Goal: Task Accomplishment & Management: Manage account settings

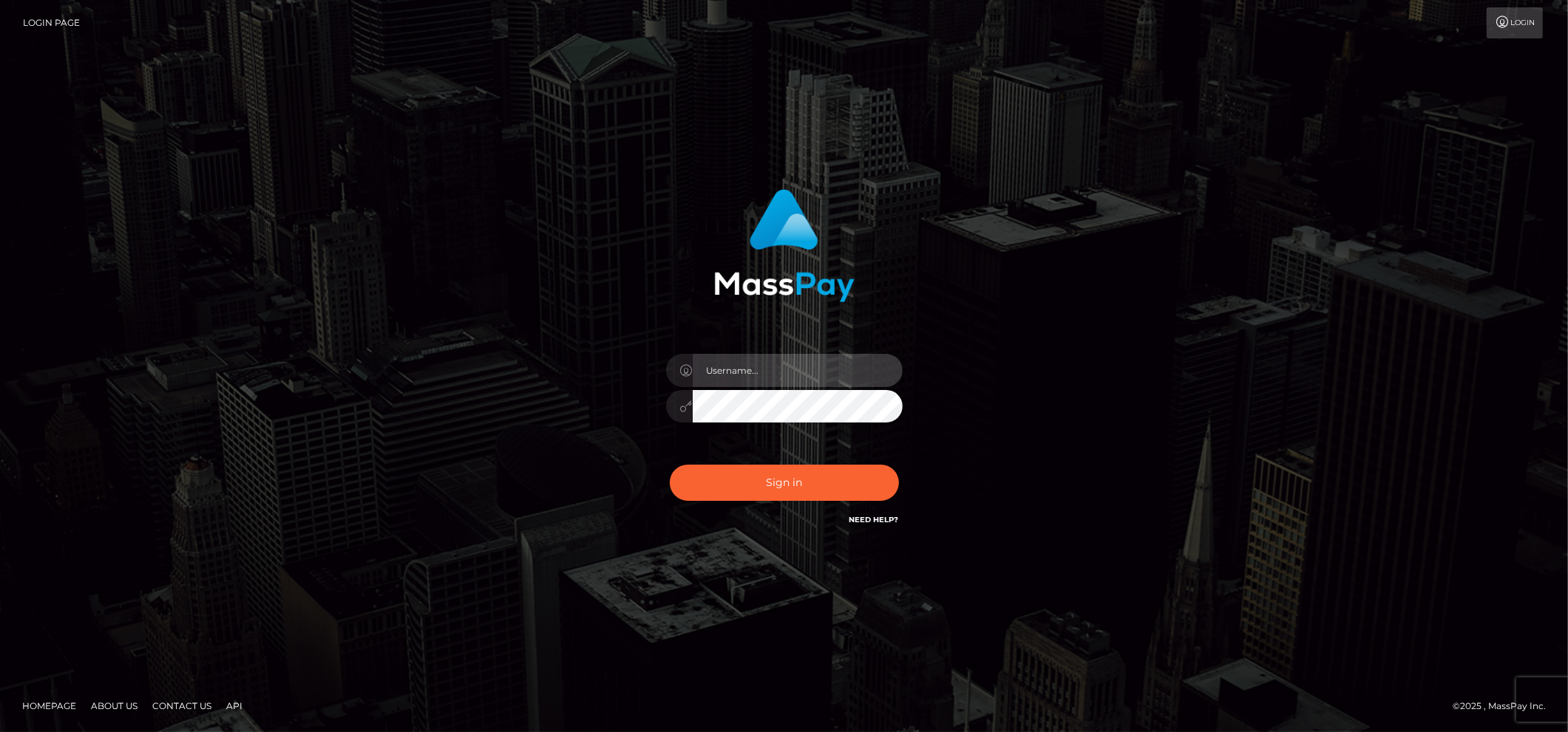
type input "brentg"
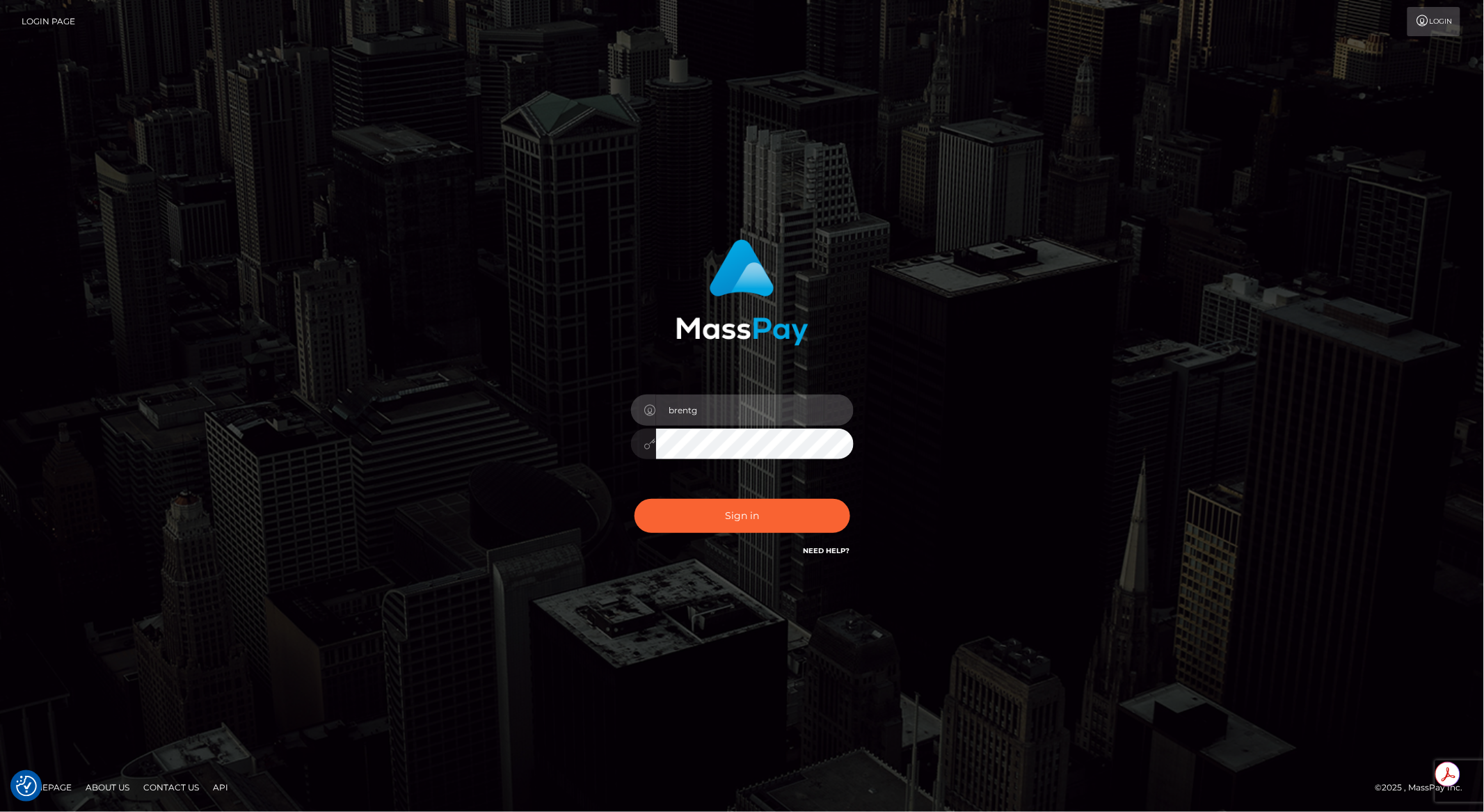
click at [853, 395] on div at bounding box center [853, 395] width 0 height 0
click at [764, 504] on button "Sign in" at bounding box center [742, 515] width 215 height 34
type input "brentg"
click at [698, 506] on button "Sign in" at bounding box center [742, 515] width 215 height 34
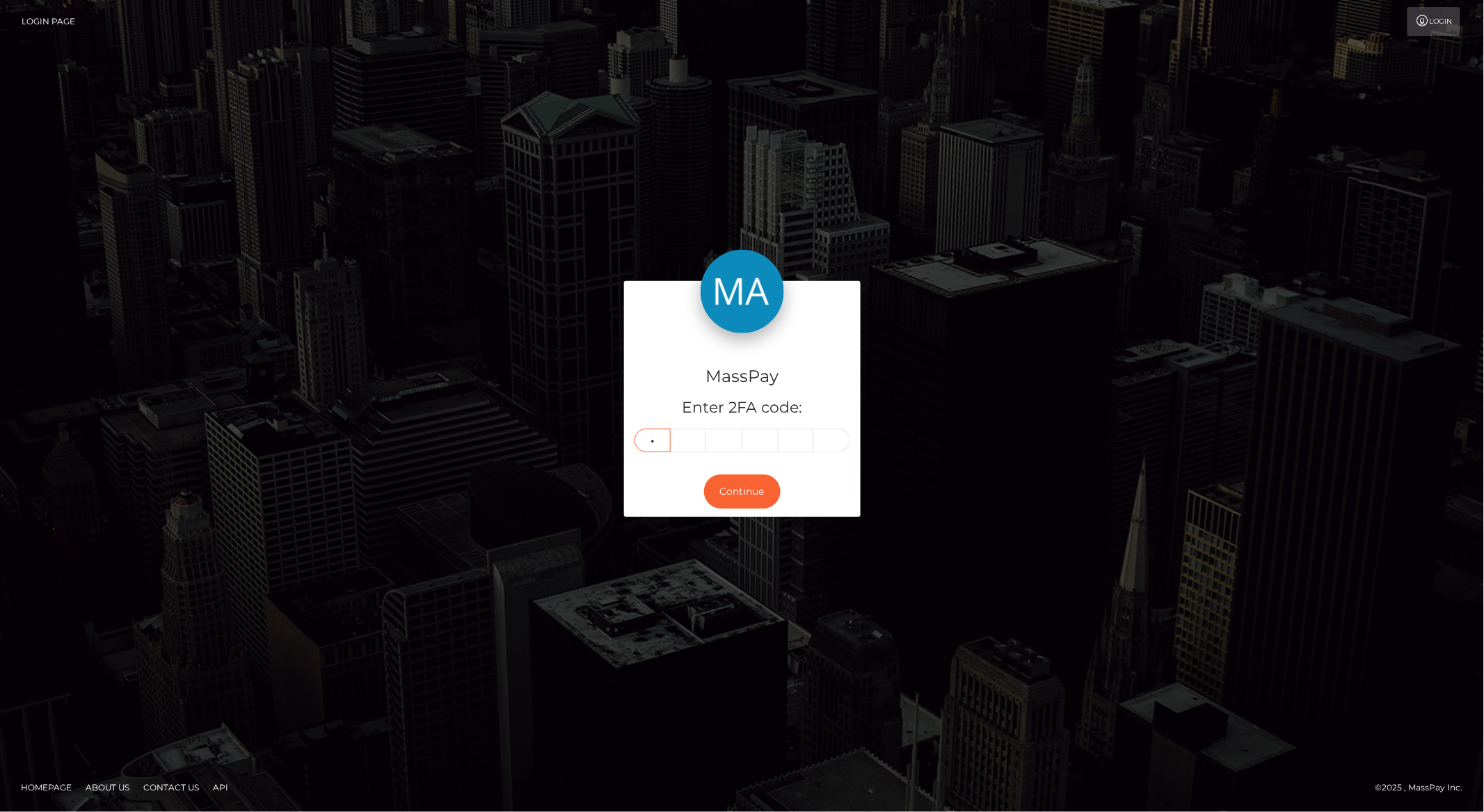
type input "3"
type input "9"
type input "4"
type input "3"
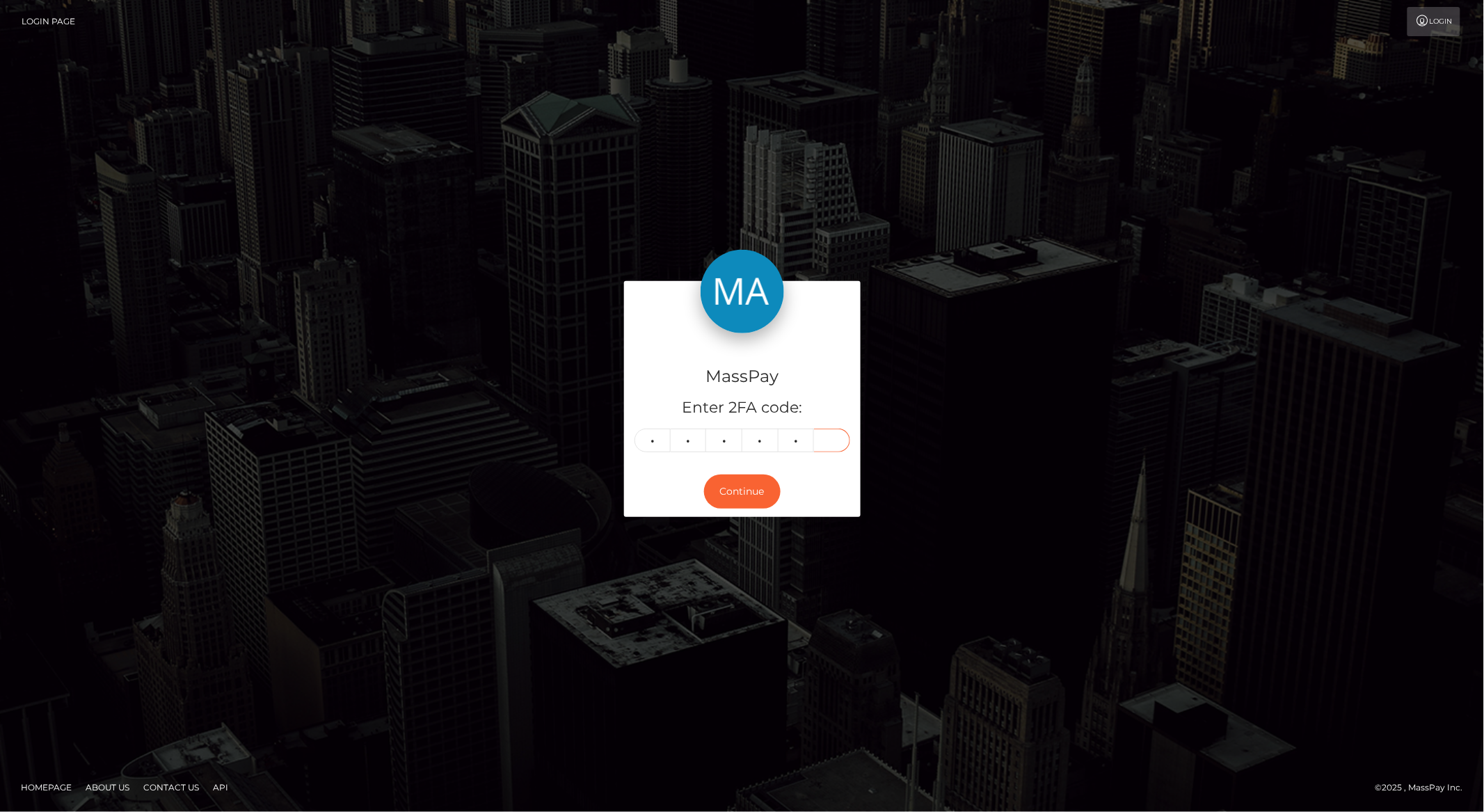
type input "1"
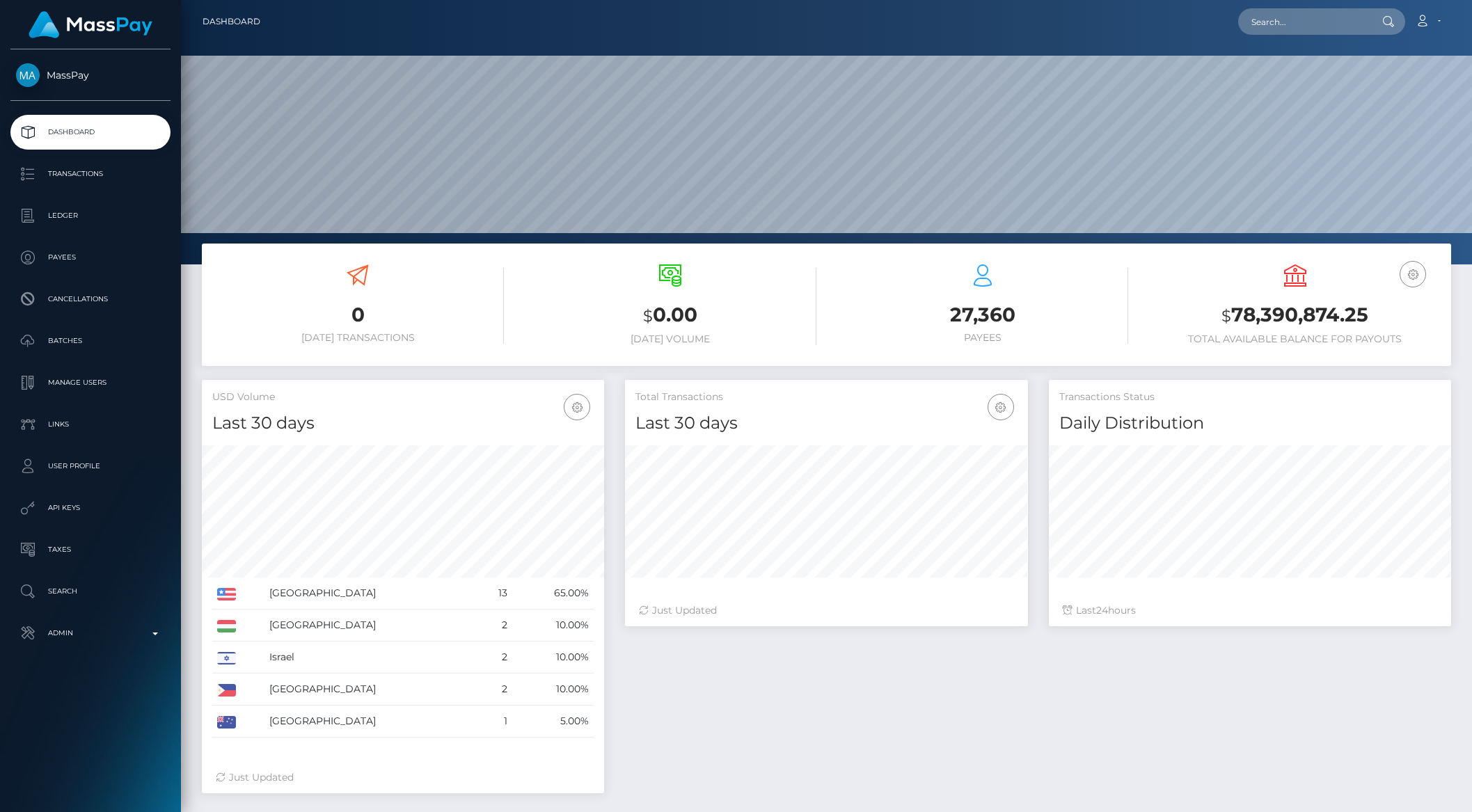
scroll to position [245, 401]
click at [1275, 33] on input "text" at bounding box center [1303, 21] width 131 height 26
paste input "1349a066-3275-41ad-906f-b338015a0d2e"
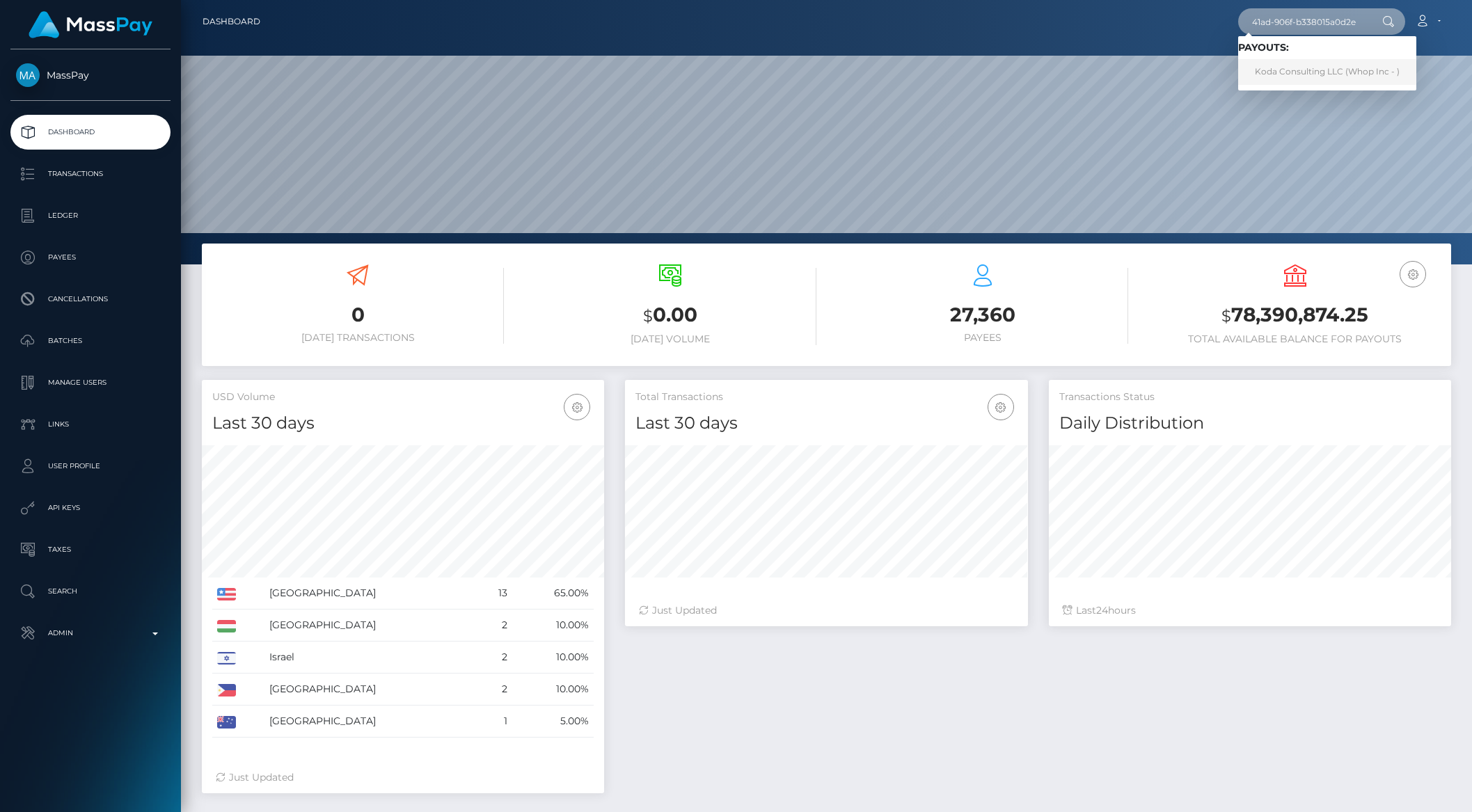
type input "1349a066-3275-41ad-906f-b338015a0d2e"
click at [1341, 80] on link "Koda Consulting LLC (Whop Inc - )" at bounding box center [1327, 72] width 178 height 26
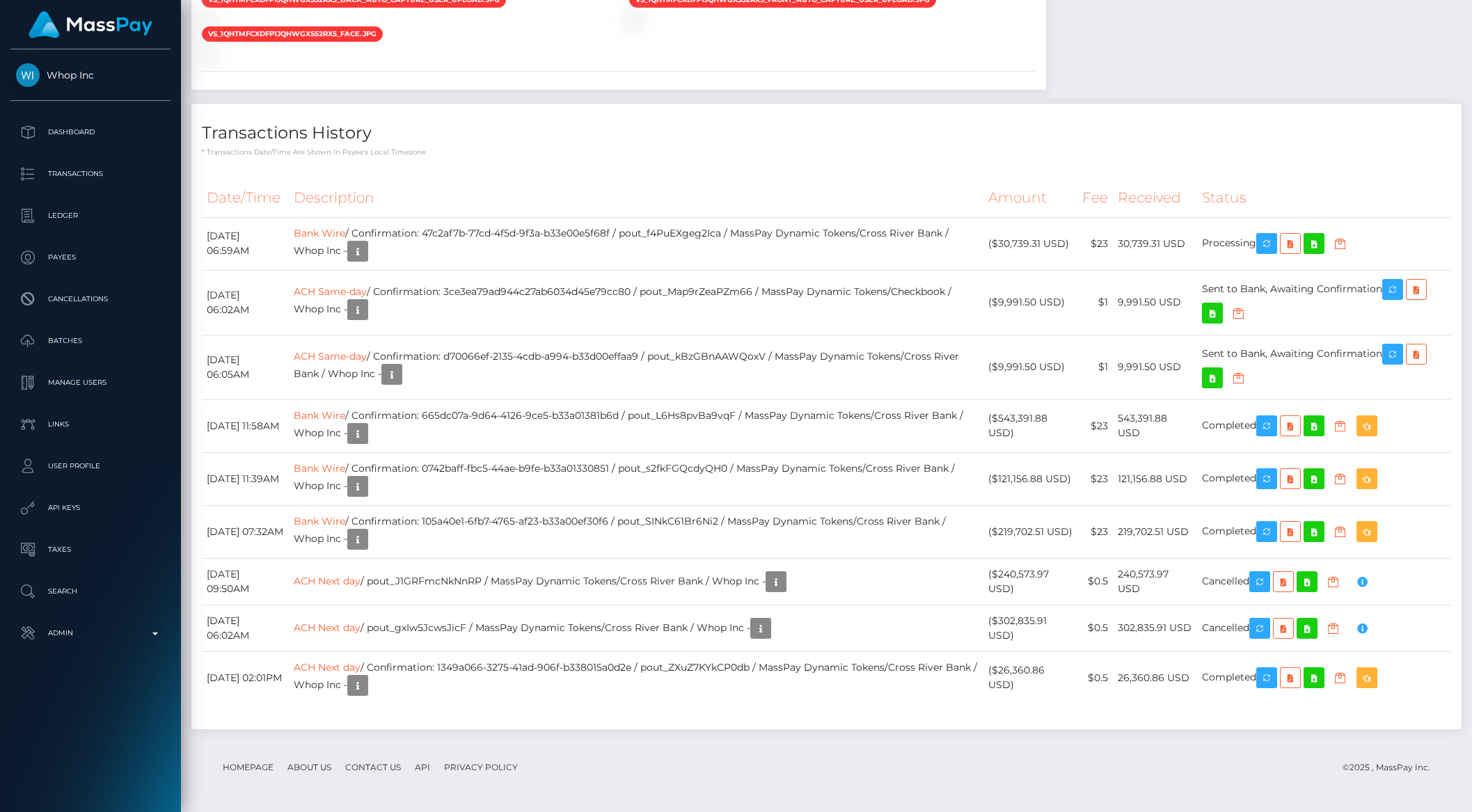
scroll to position [167, 401]
click at [770, 60] on div "vs_1QHTMfCXdfp1jQhWgXS52RX5_back_auto_capture_user_upload.jpg" at bounding box center [618, 26] width 854 height 68
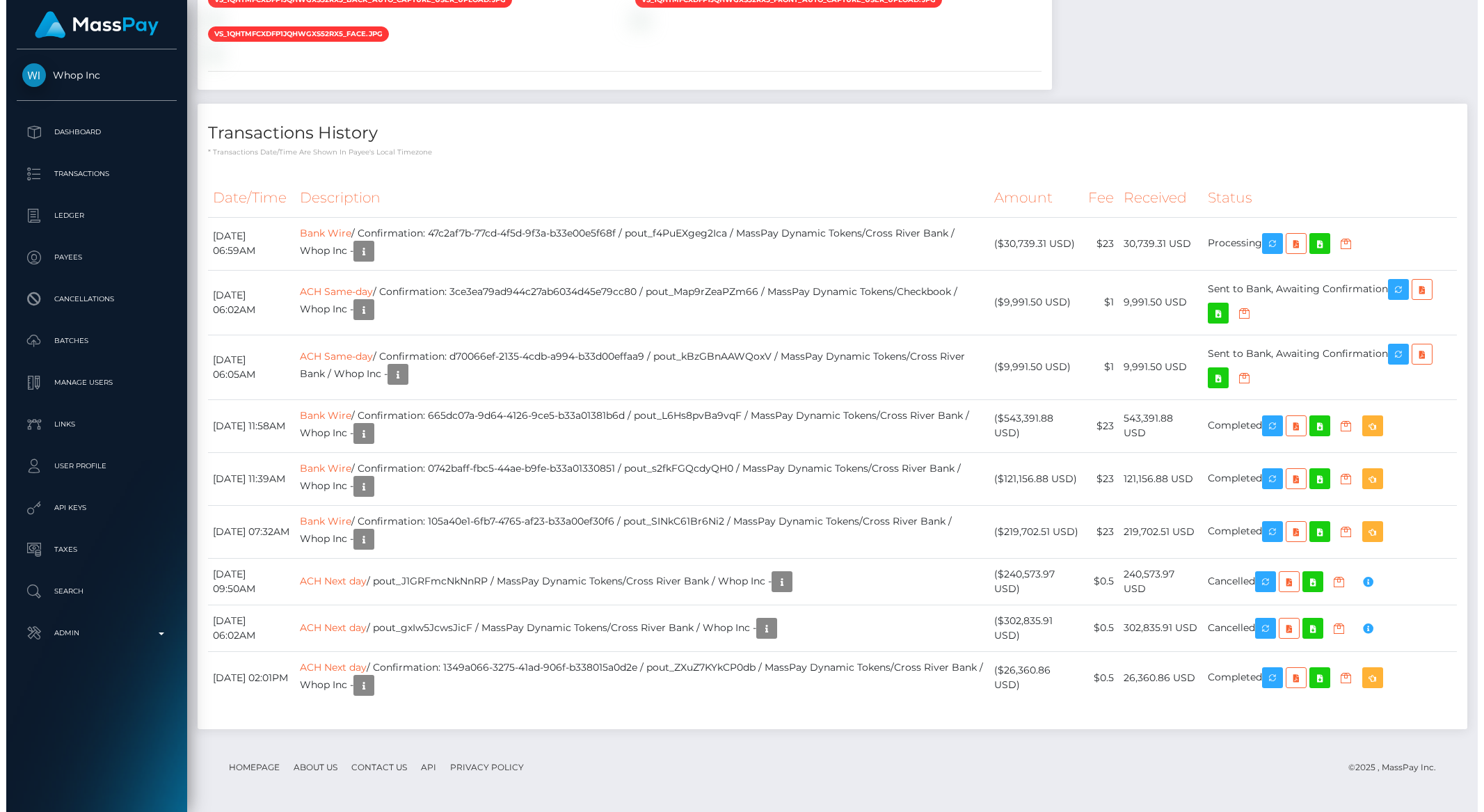
scroll to position [1751, 0]
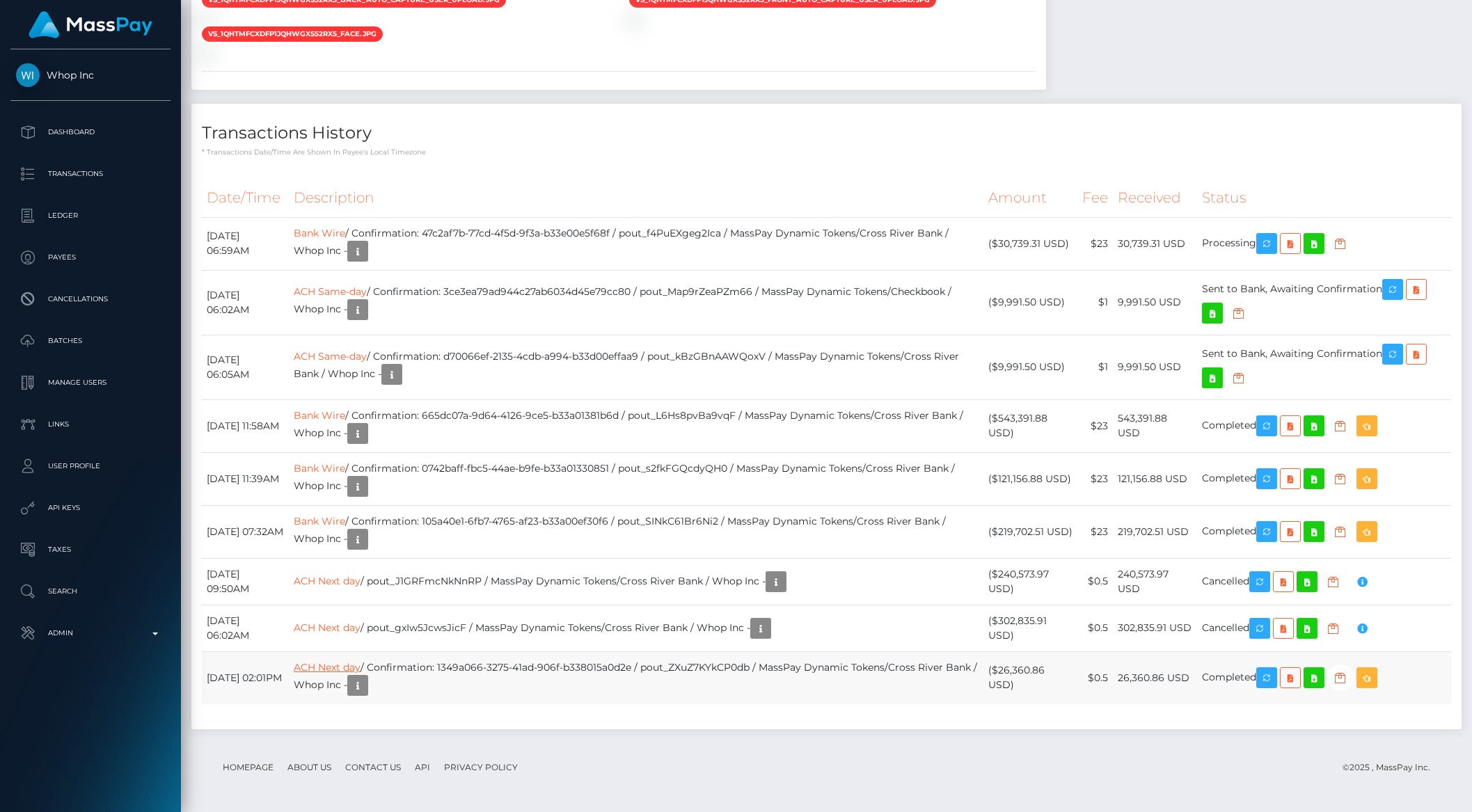
click at [361, 665] on link "ACH Next day" at bounding box center [327, 667] width 67 height 13
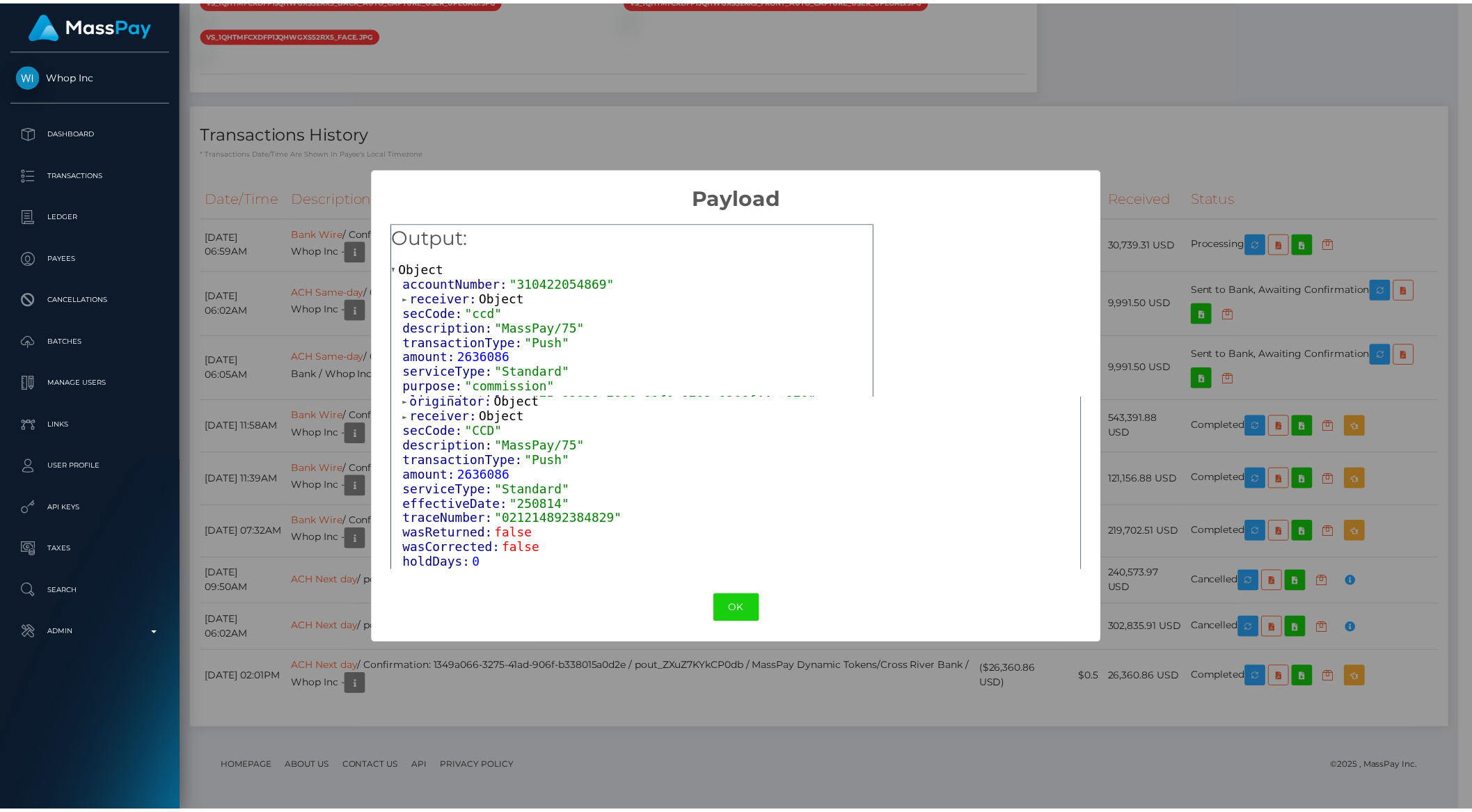
scroll to position [237, 0]
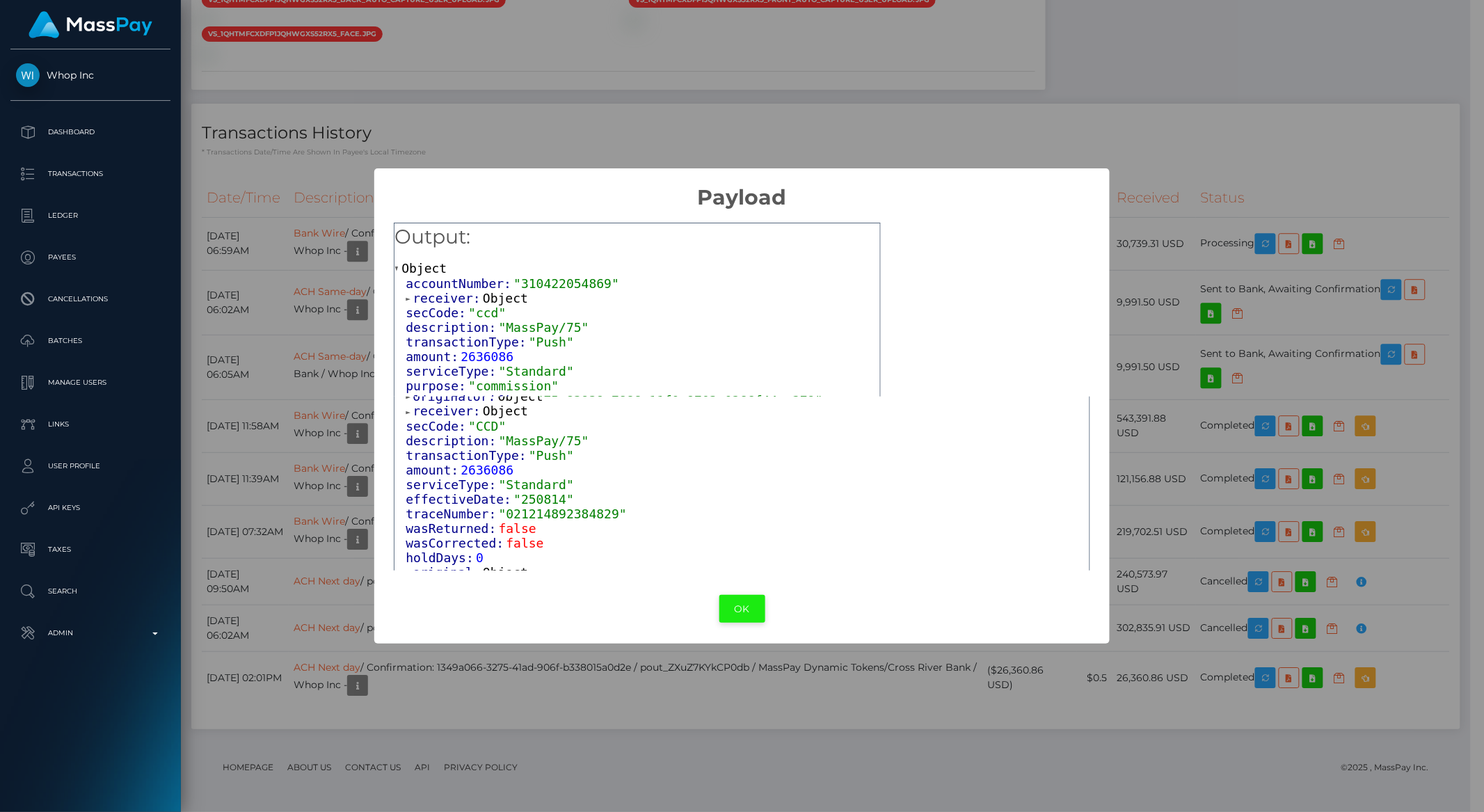
click at [742, 612] on button "OK" at bounding box center [742, 609] width 46 height 28
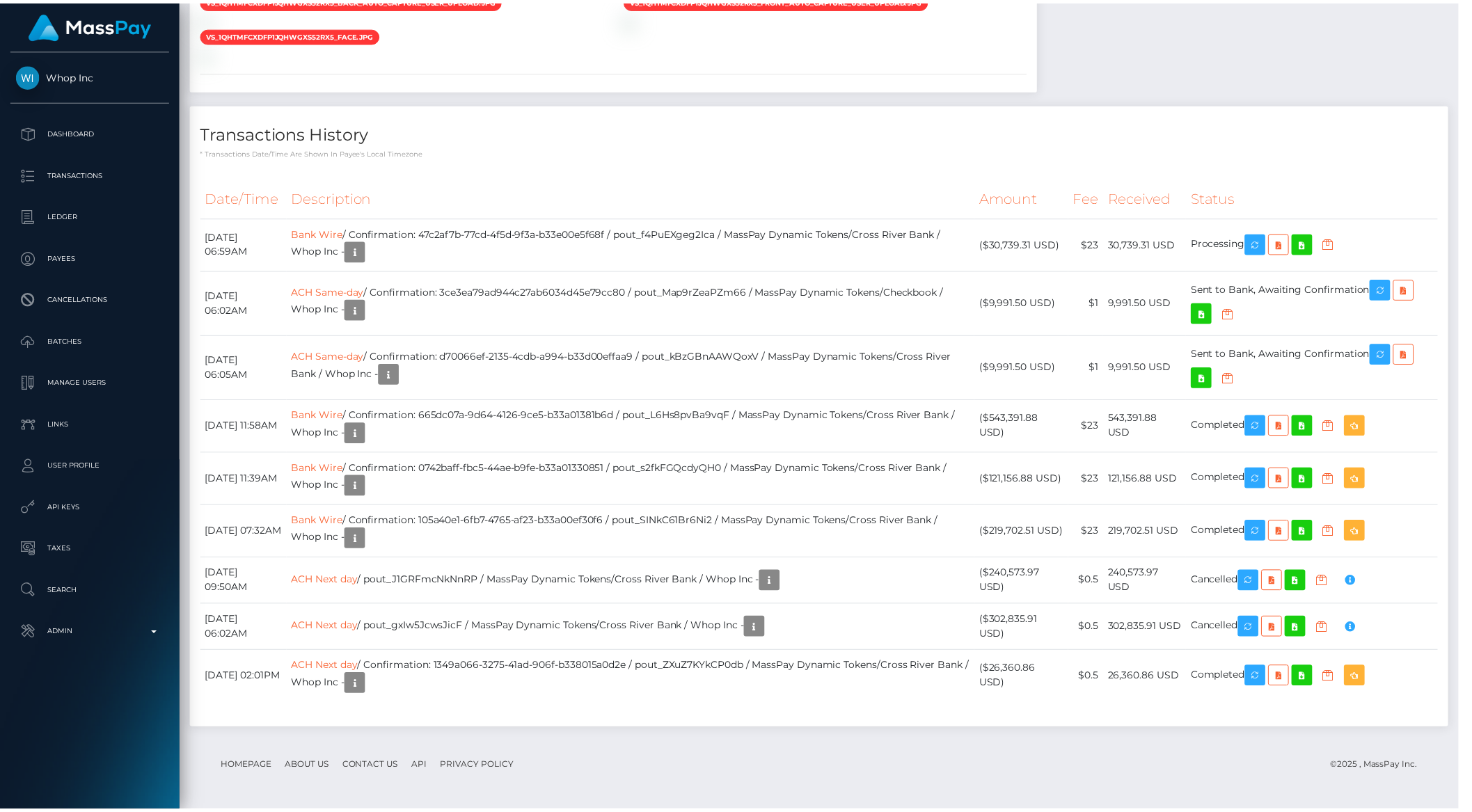
scroll to position [695433, 695609]
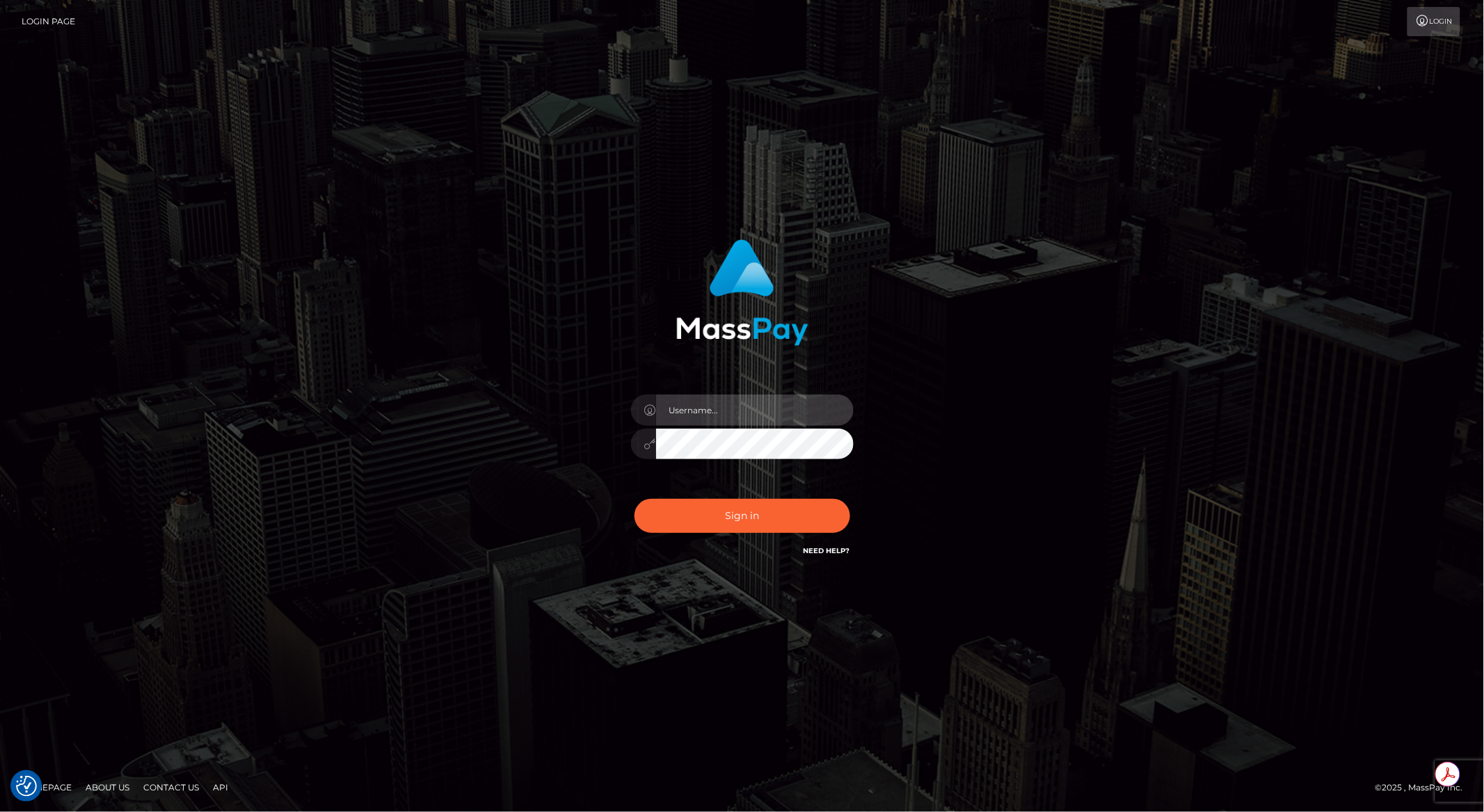
type input "brentg"
click at [753, 511] on button "Sign in" at bounding box center [742, 515] width 215 height 34
type input "brentg"
click at [752, 511] on button "Sign in" at bounding box center [742, 515] width 215 height 34
